Goal: Ask a question

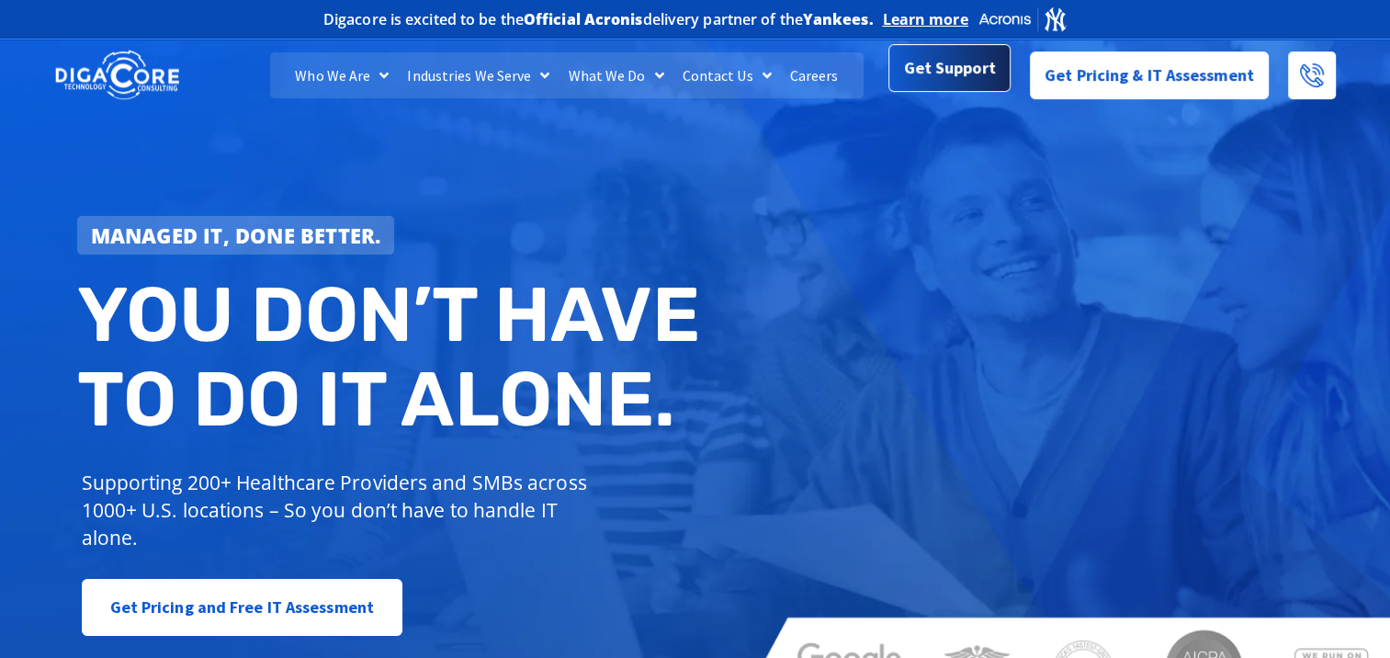
click at [960, 69] on span "Get Support" at bounding box center [950, 68] width 92 height 37
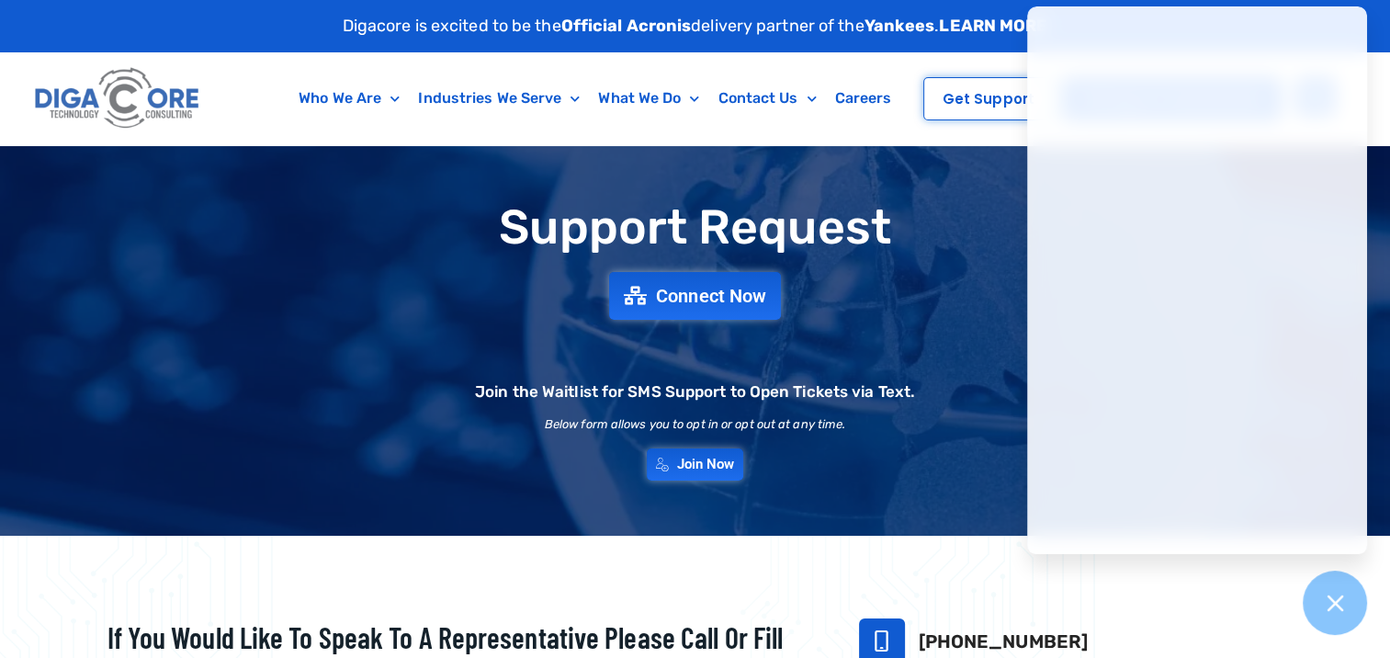
click at [983, 261] on div "Support Request Connect Now Join the Waitlist for SMS Support to Open Tickets v…" at bounding box center [695, 341] width 1286 height 298
click at [746, 296] on span "Connect Now" at bounding box center [712, 296] width 121 height 20
